Goal: Communication & Community: Share content

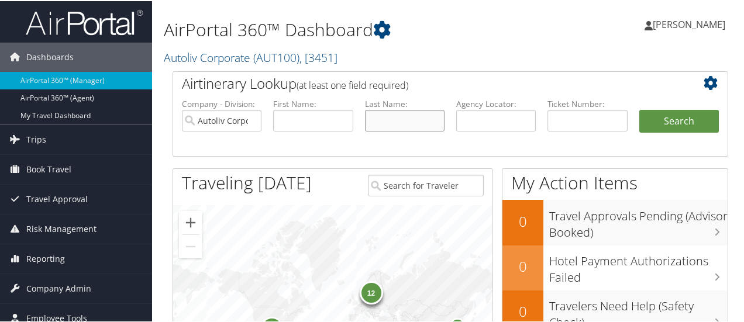
click at [395, 122] on input "text" at bounding box center [405, 120] width 80 height 22
type input "lombarte meseguer"
click at [639, 109] on button "Search" at bounding box center [679, 120] width 80 height 23
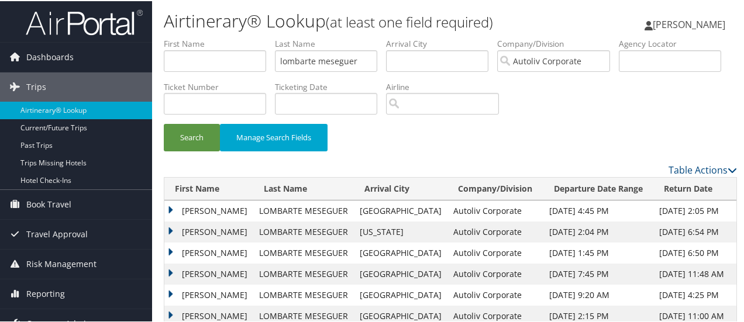
click at [172, 272] on td "JORGE" at bounding box center [208, 273] width 89 height 21
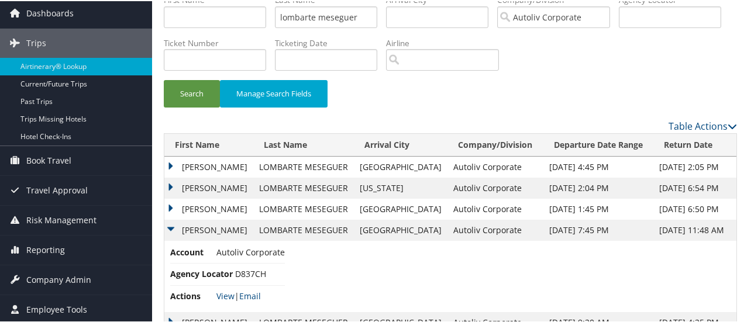
scroll to position [47, 0]
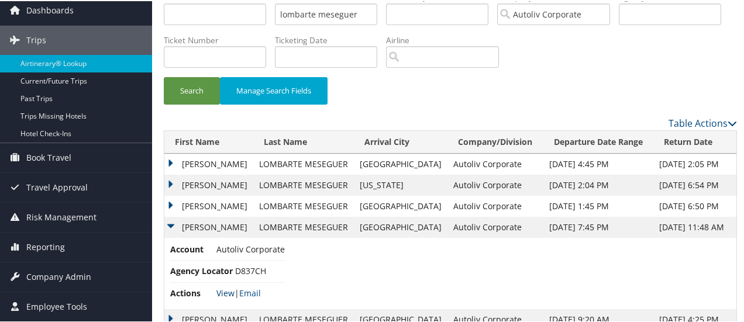
click at [226, 292] on link "View" at bounding box center [225, 292] width 18 height 11
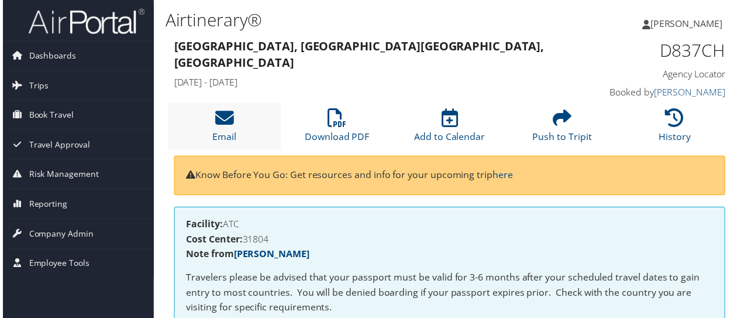
click at [233, 129] on li "Email" at bounding box center [223, 127] width 113 height 47
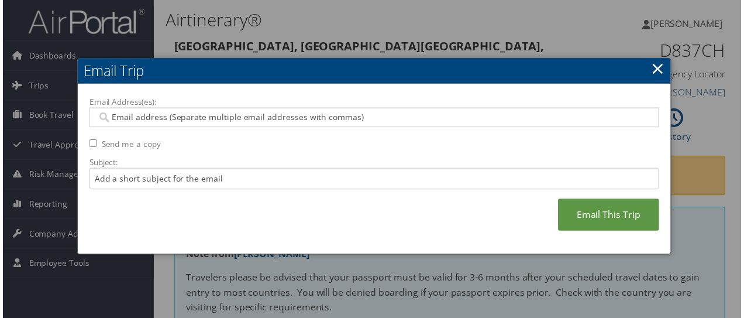
click at [225, 121] on input "Email Address(es):" at bounding box center [375, 118] width 560 height 12
type input "shelby"
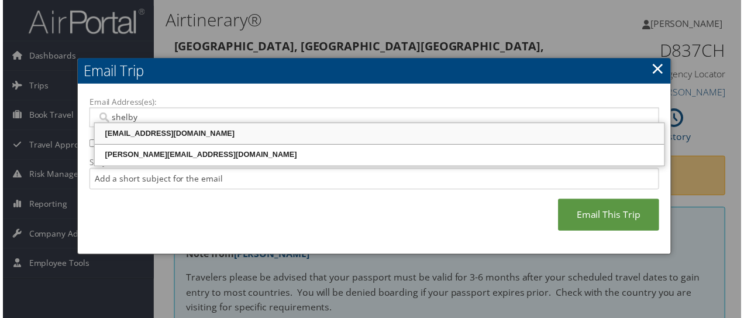
click at [177, 133] on div "SHELBY.AUILER@AUTOLIV.COM" at bounding box center [379, 135] width 571 height 12
type input "SHELBY.AUILER@AUTOLIV.COM"
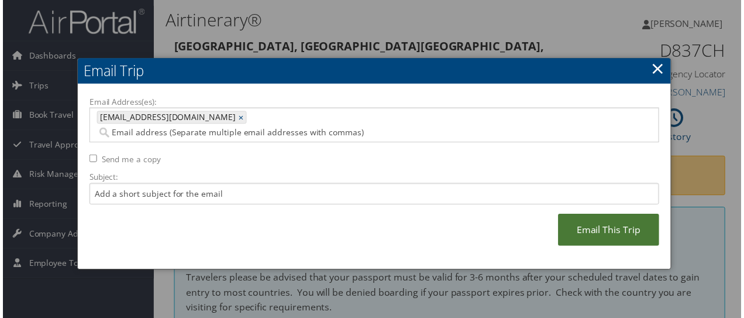
click at [600, 217] on link "Email This Trip" at bounding box center [611, 231] width 102 height 32
